Goal: Transaction & Acquisition: Purchase product/service

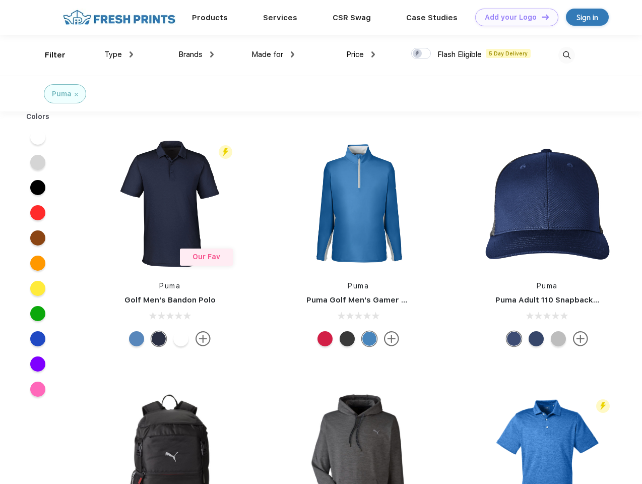
scroll to position [1, 0]
click at [513, 17] on link "Add your Logo Design Tool" at bounding box center [517, 18] width 83 height 18
click at [0, 0] on div "Design Tool" at bounding box center [0, 0] width 0 height 0
click at [541, 17] on link "Add your Logo Design Tool" at bounding box center [517, 18] width 83 height 18
click at [48, 55] on div "Filter" at bounding box center [55, 55] width 21 height 12
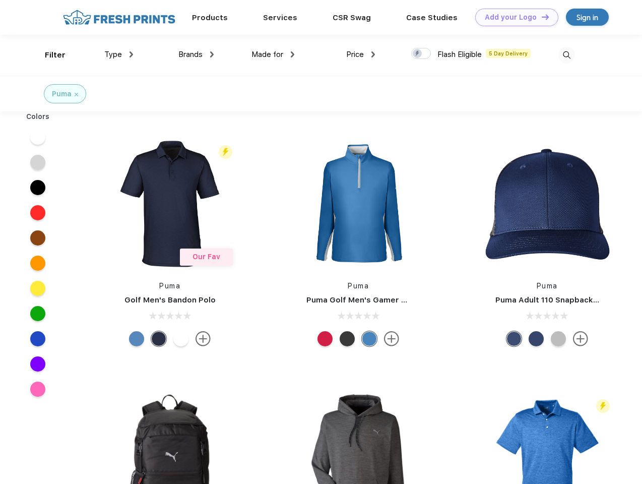
click at [119, 54] on span "Type" at bounding box center [113, 54] width 18 height 9
click at [196, 54] on span "Brands" at bounding box center [191, 54] width 24 height 9
click at [273, 54] on span "Made for" at bounding box center [268, 54] width 32 height 9
click at [361, 54] on span "Price" at bounding box center [355, 54] width 18 height 9
click at [422, 54] on div at bounding box center [421, 53] width 20 height 11
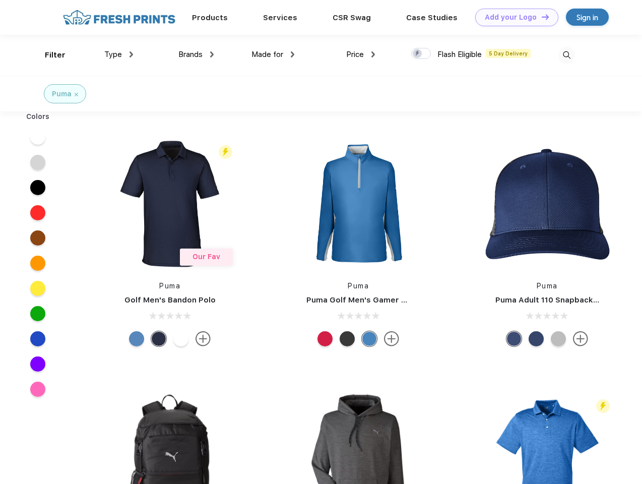
click at [418, 54] on input "checkbox" at bounding box center [414, 50] width 7 height 7
click at [567, 55] on img at bounding box center [567, 55] width 17 height 17
